Goal: Task Accomplishment & Management: Manage account settings

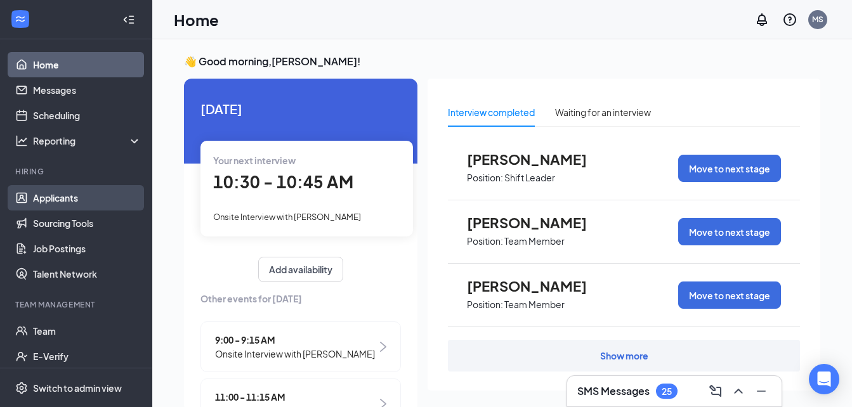
click at [51, 189] on link "Applicants" at bounding box center [87, 197] width 108 height 25
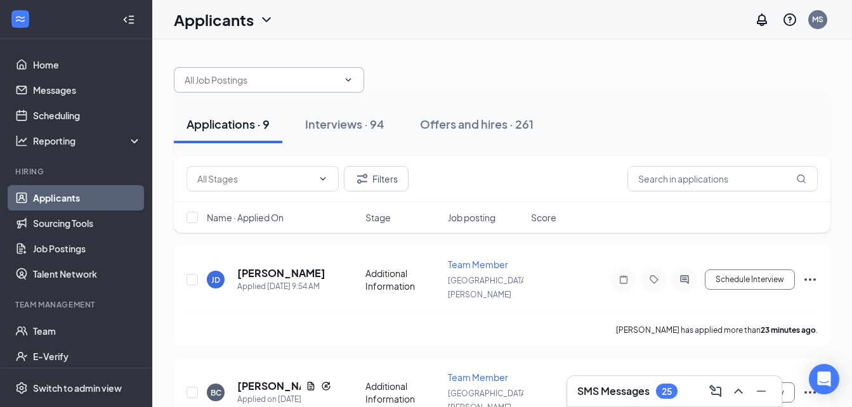
click at [341, 77] on span at bounding box center [347, 80] width 13 height 10
click at [347, 81] on icon "ChevronDown" at bounding box center [348, 80] width 10 height 10
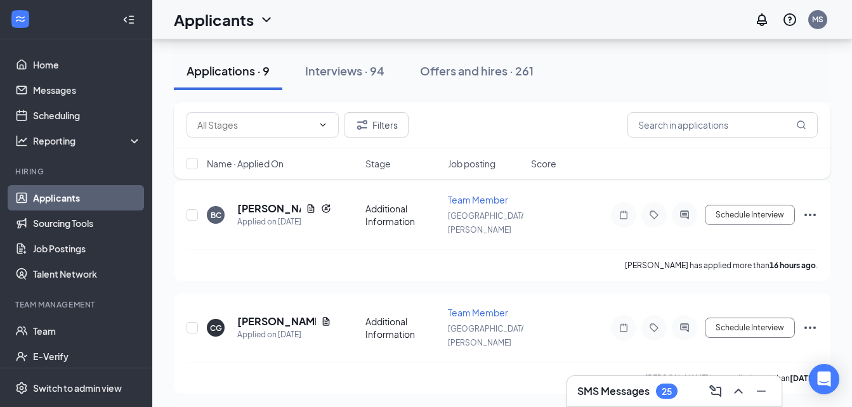
scroll to position [186, 0]
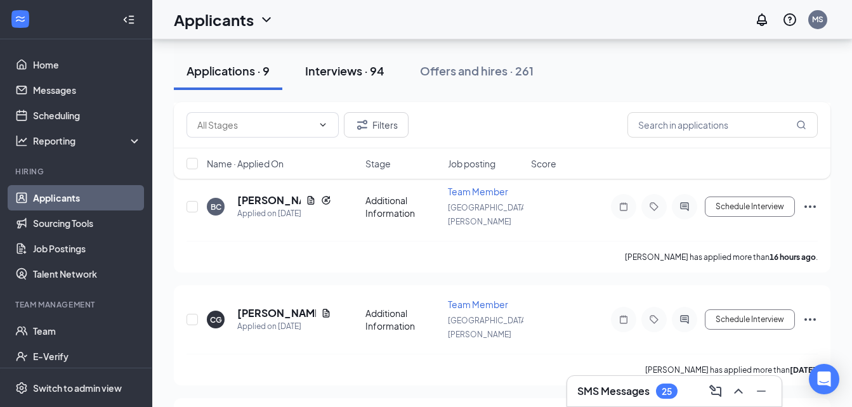
click at [334, 70] on div "Interviews · 94" at bounding box center [344, 71] width 79 height 16
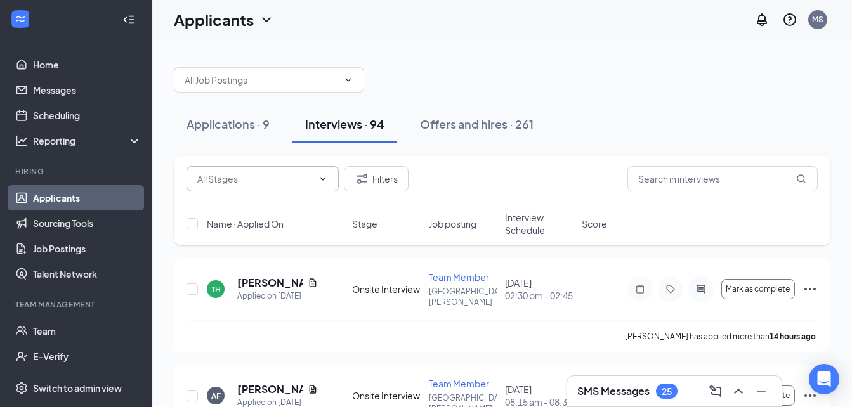
click at [329, 180] on span at bounding box center [262, 178] width 152 height 25
click at [323, 176] on icon "ChevronDown" at bounding box center [323, 179] width 10 height 10
click at [326, 178] on icon "ChevronDown" at bounding box center [323, 179] width 10 height 10
click at [325, 178] on icon "ChevronDown" at bounding box center [323, 178] width 6 height 3
click at [247, 81] on input "text" at bounding box center [261, 80] width 153 height 14
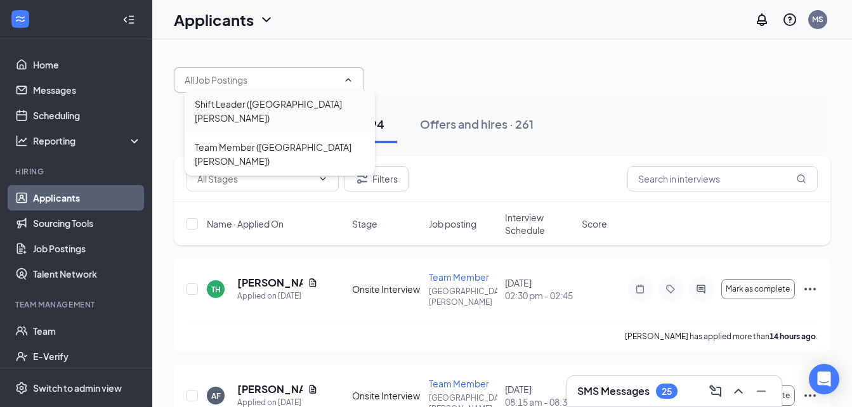
click at [233, 108] on div "Shift Leader ([GEOGRAPHIC_DATA][PERSON_NAME])" at bounding box center [280, 111] width 170 height 28
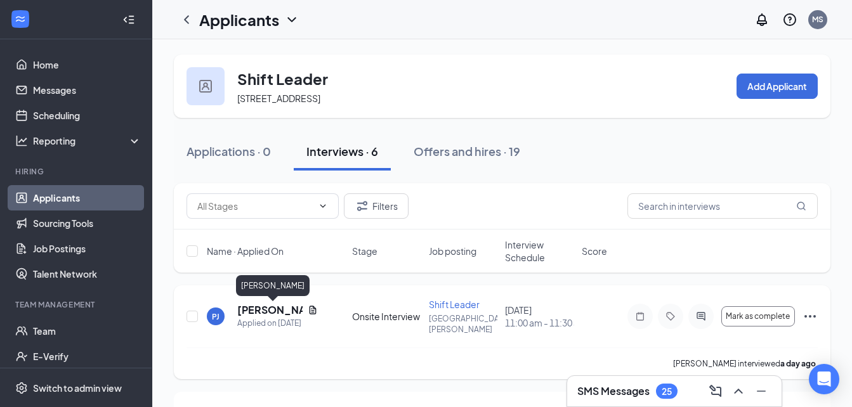
click at [253, 313] on h5 "[PERSON_NAME]" at bounding box center [269, 310] width 65 height 14
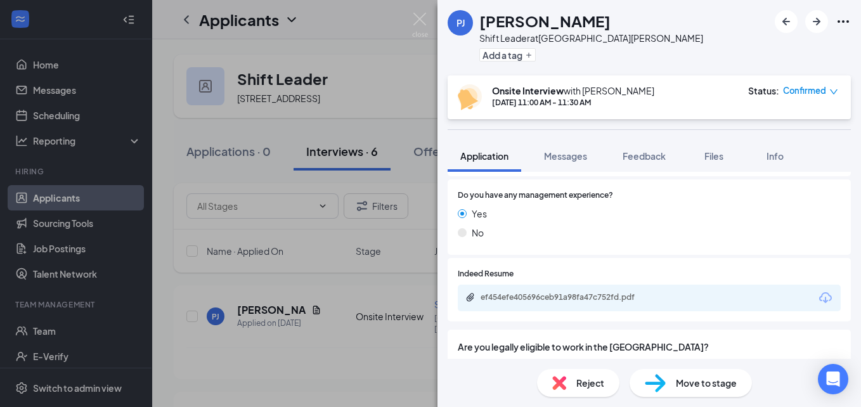
scroll to position [448, 0]
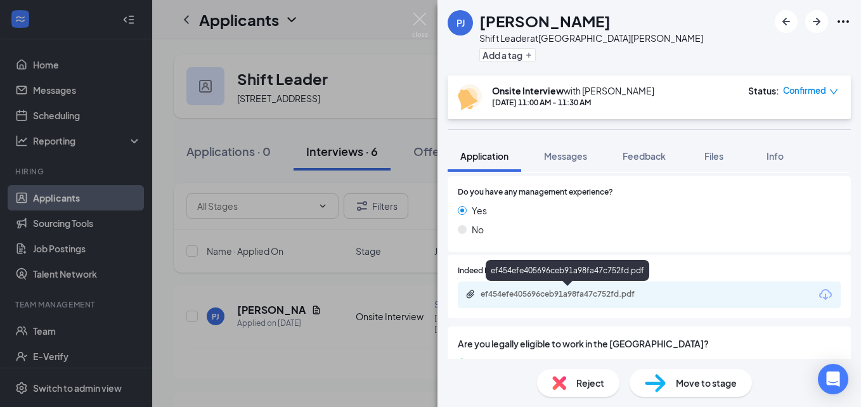
click at [513, 294] on div "ef454efe405696ceb91a98fa47c752fd.pdf" at bounding box center [570, 294] width 178 height 10
